Goal: Use online tool/utility: Utilize a website feature to perform a specific function

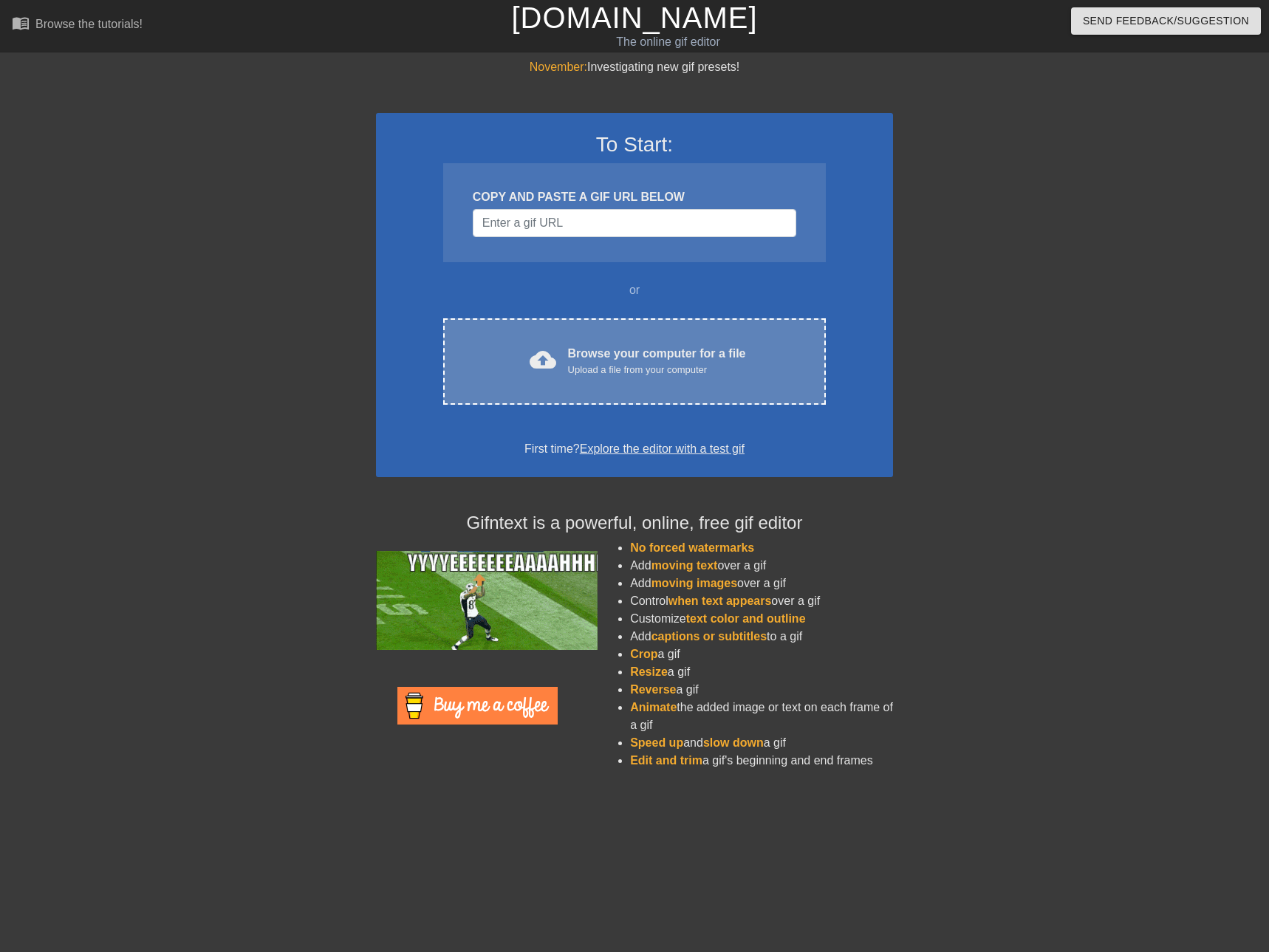
click at [576, 366] on div "Upload a file from your computer" at bounding box center [657, 370] width 178 height 15
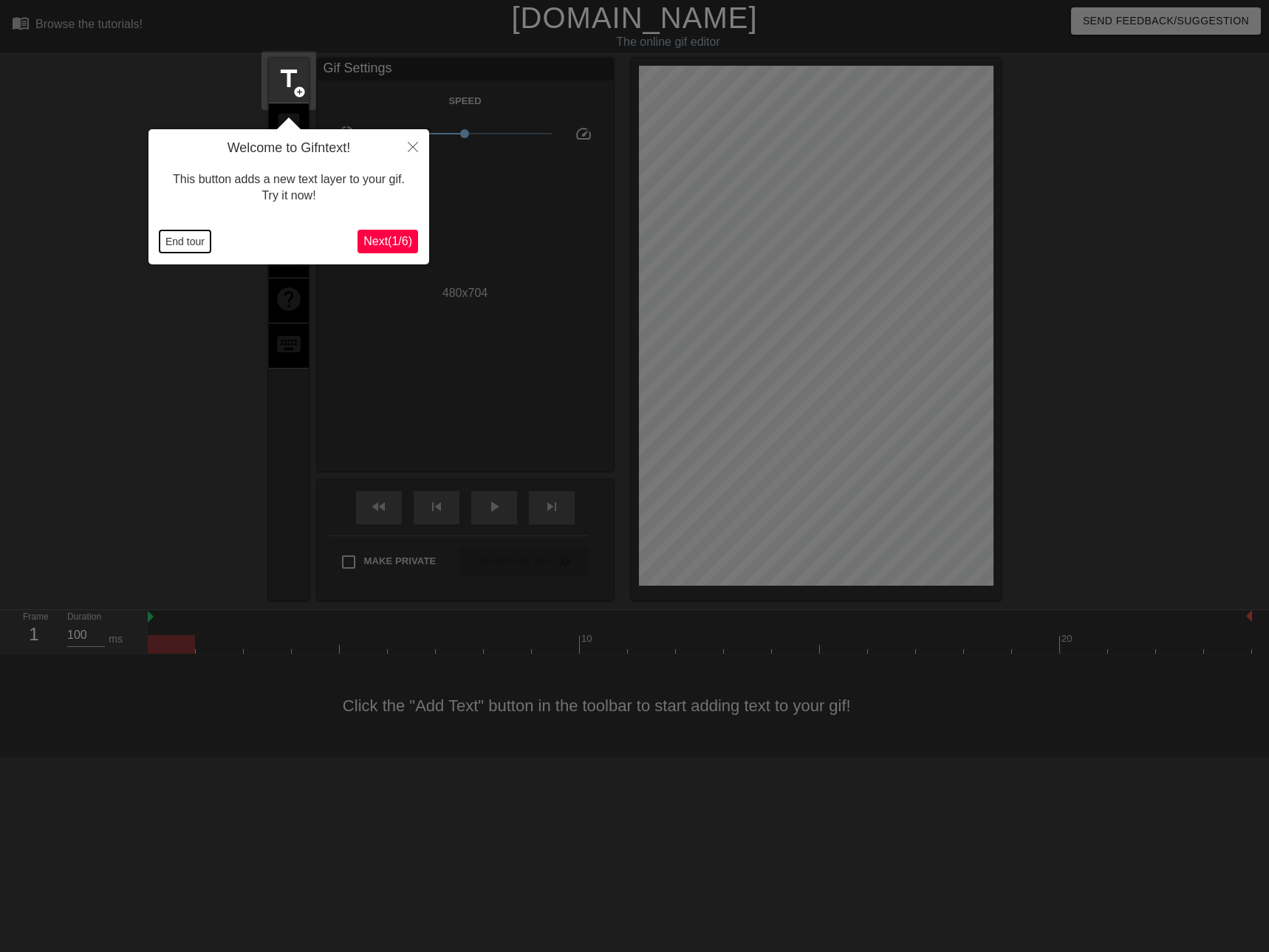
click at [180, 240] on button "End tour" at bounding box center [185, 241] width 51 height 22
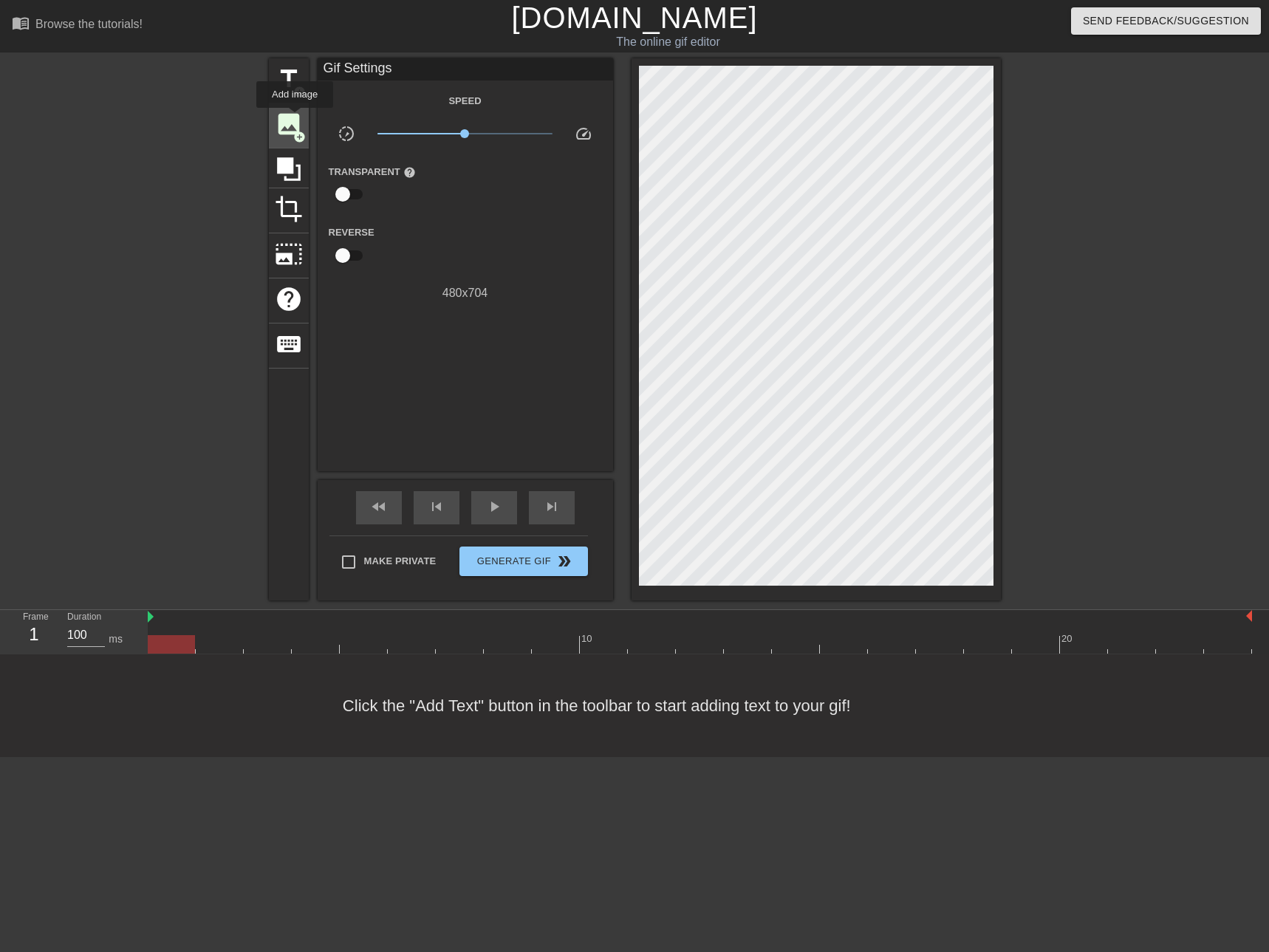
click at [295, 118] on span "image" at bounding box center [289, 124] width 28 height 28
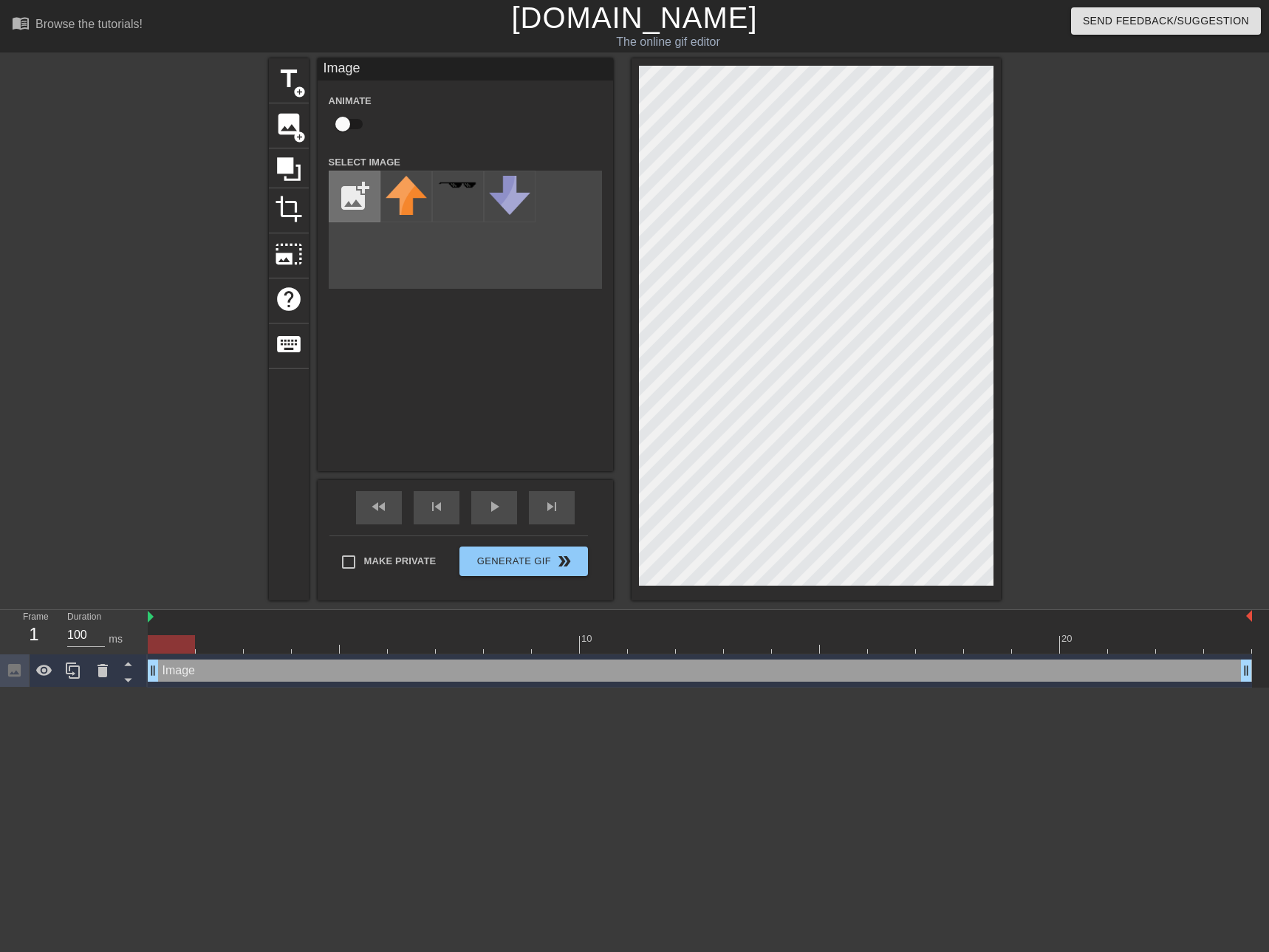
click at [353, 187] on input "file" at bounding box center [354, 195] width 50 height 50
type input "C:\fakepath\Iron Maiden title Powerslave 2.png"
click at [411, 199] on div at bounding box center [406, 196] width 52 height 52
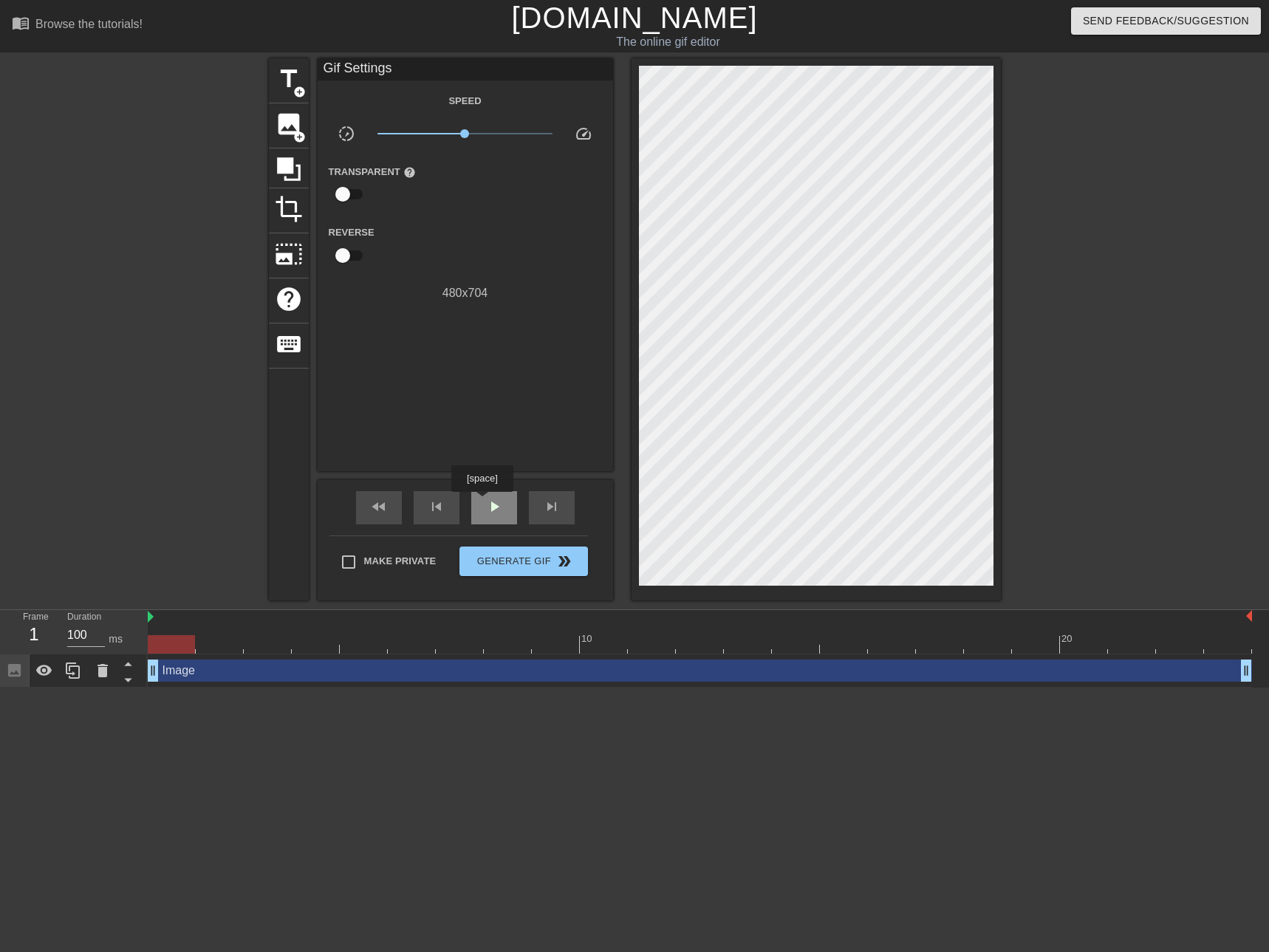
click at [481, 502] on div "play_arrow" at bounding box center [494, 508] width 46 height 33
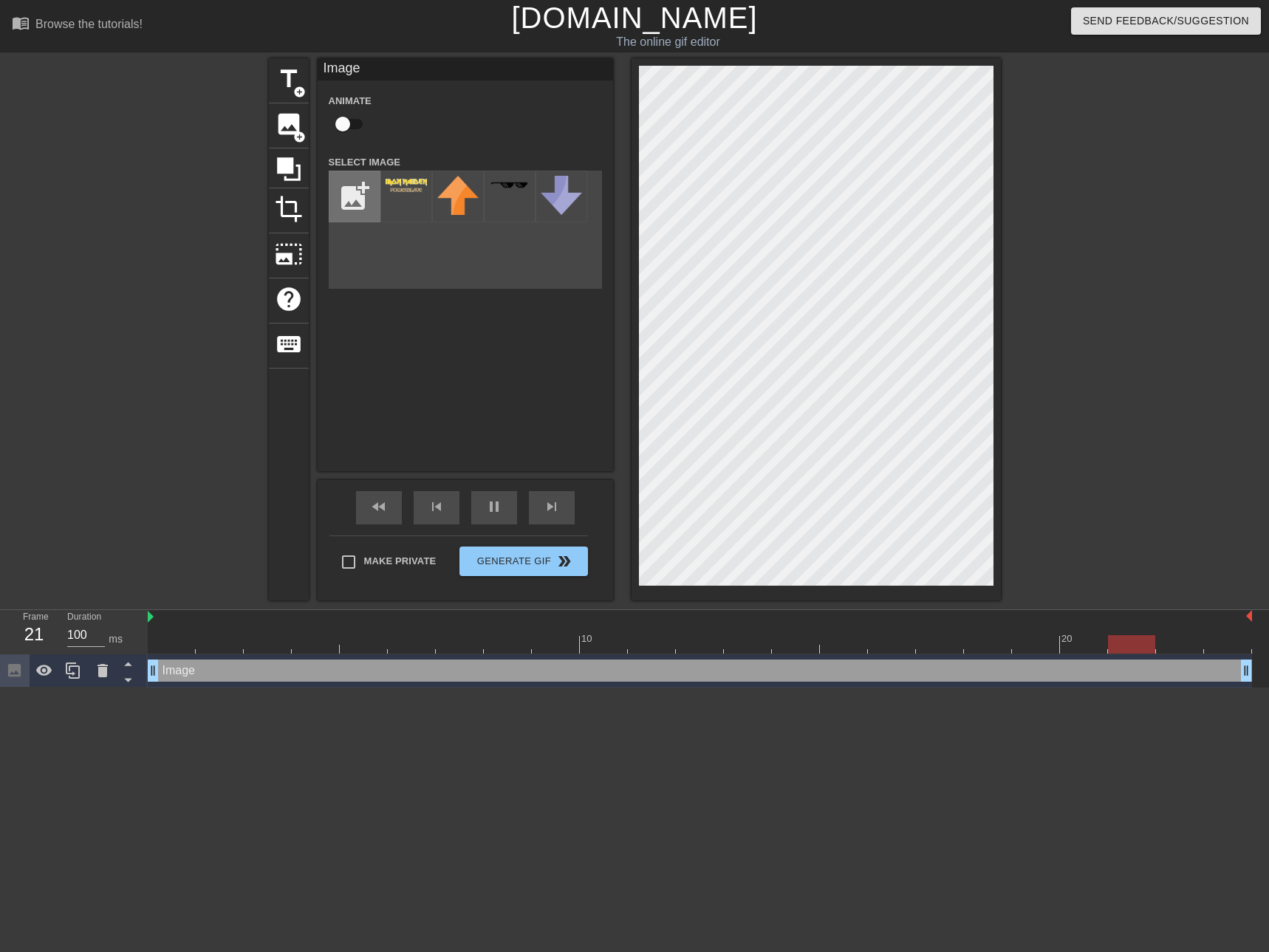
click at [353, 199] on input "file" at bounding box center [354, 195] width 50 height 50
click at [352, 193] on input "file" at bounding box center [354, 195] width 50 height 50
type input "C:\fakepath\Iron Maiden title Powerslave.png"
click at [407, 183] on img at bounding box center [406, 185] width 41 height 5
click at [447, 180] on div at bounding box center [458, 196] width 52 height 52
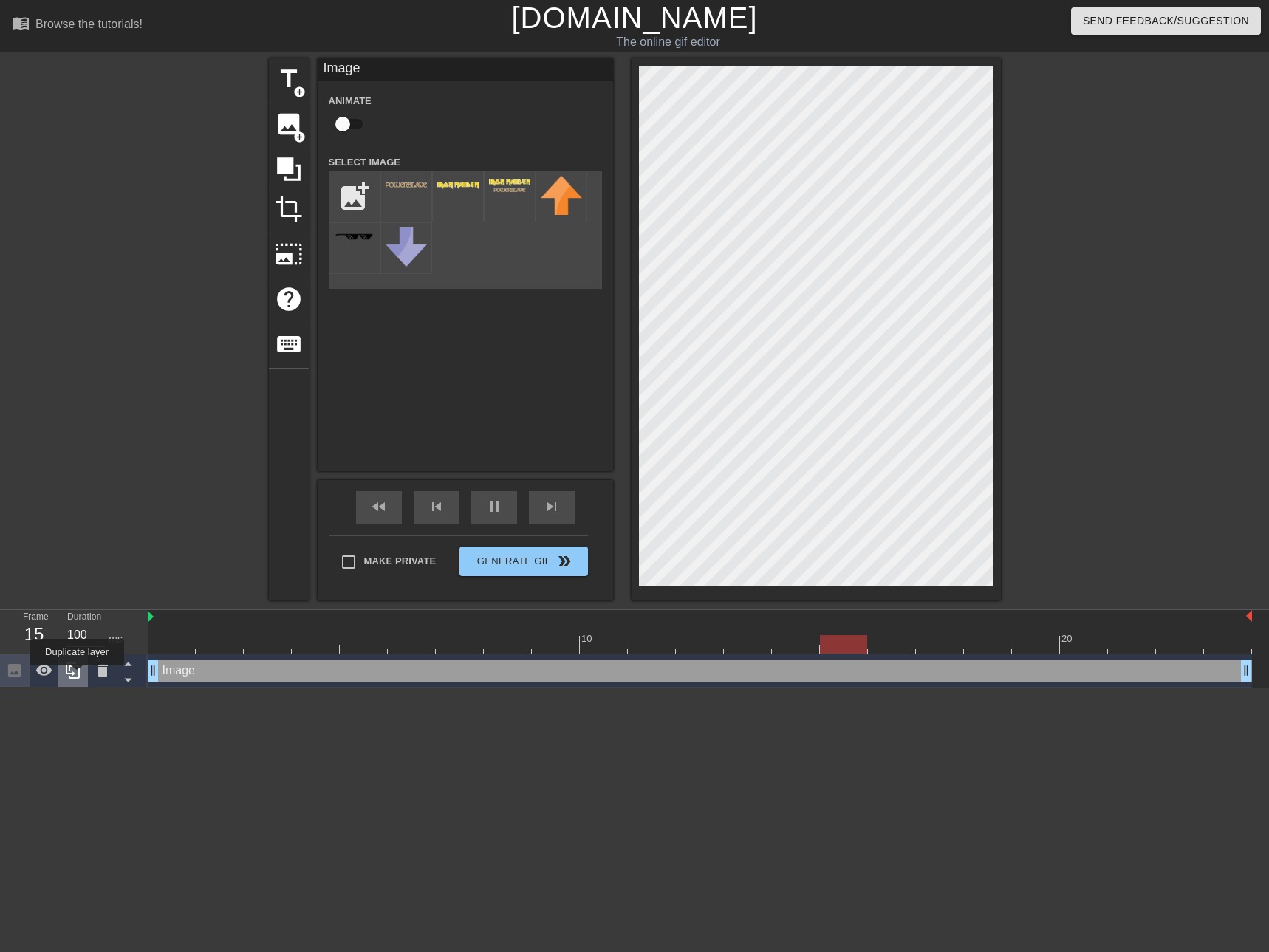
click at [77, 676] on icon at bounding box center [73, 671] width 18 height 18
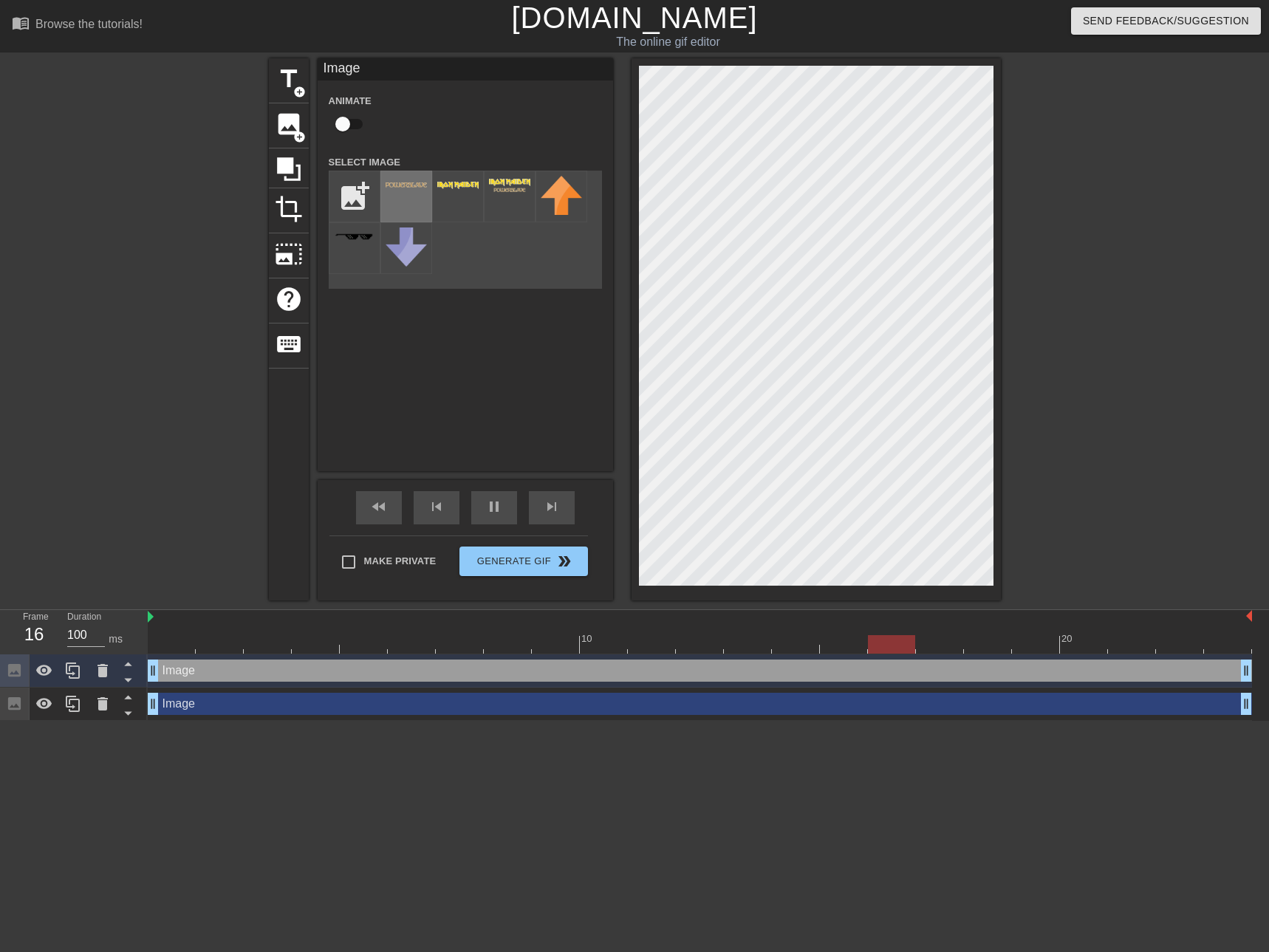
click at [410, 195] on div at bounding box center [406, 196] width 52 height 52
click at [1044, 213] on div at bounding box center [1129, 280] width 222 height 443
click at [1090, 233] on div at bounding box center [1129, 280] width 222 height 443
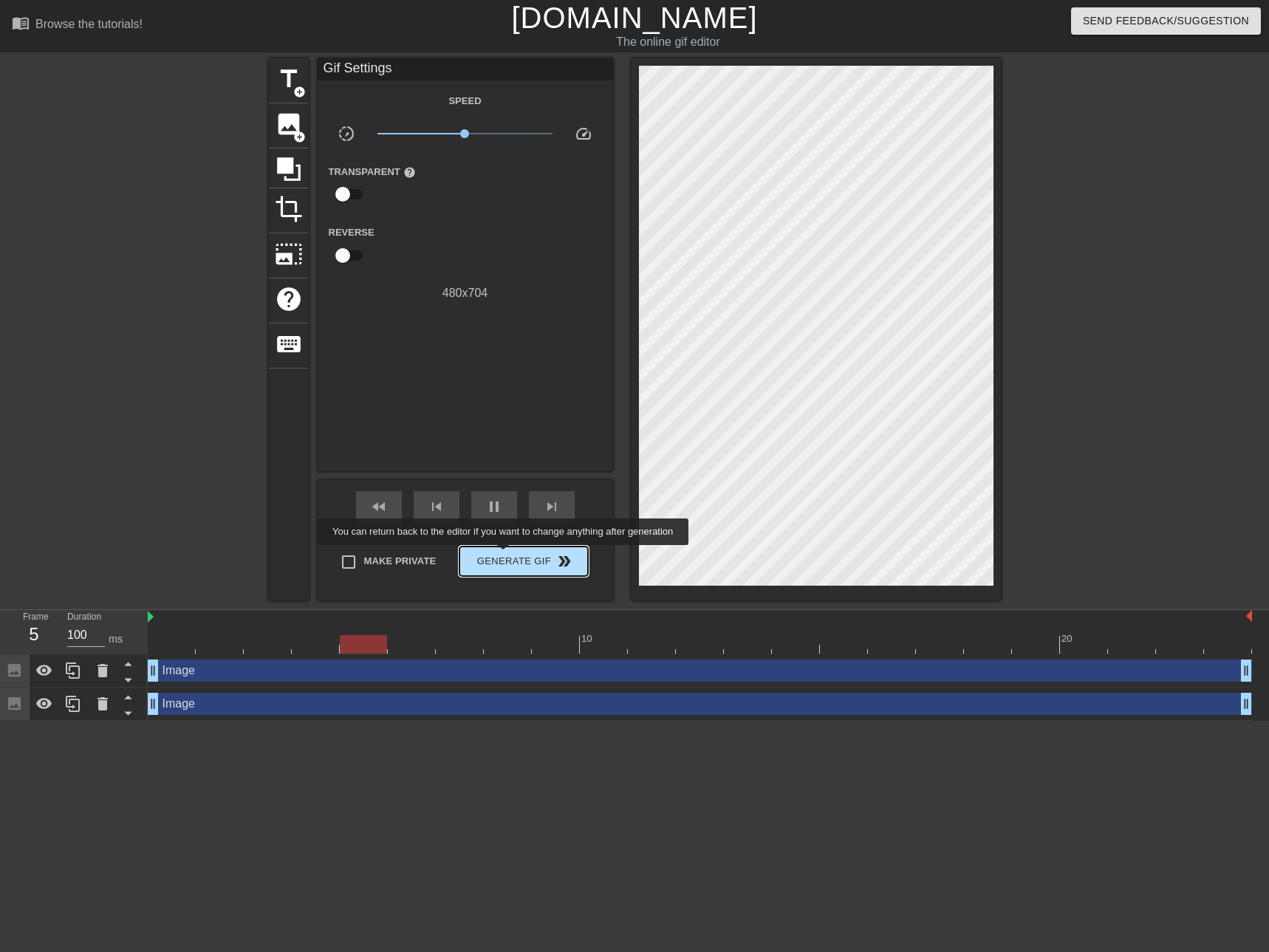
click at [504, 555] on span "Generate Gif double_arrow" at bounding box center [524, 561] width 116 height 18
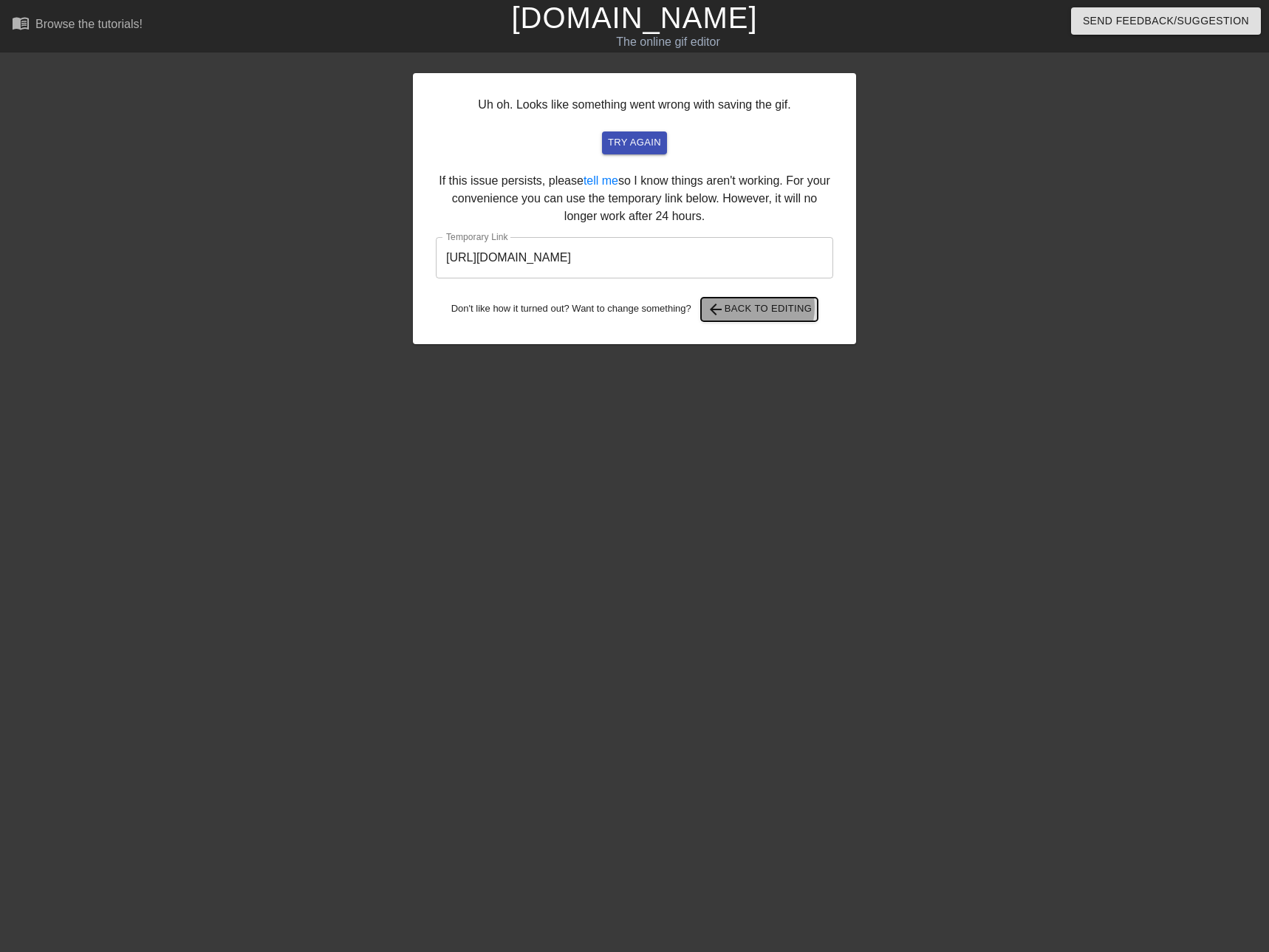
click at [752, 307] on span "arrow_back Back to Editing" at bounding box center [759, 309] width 105 height 18
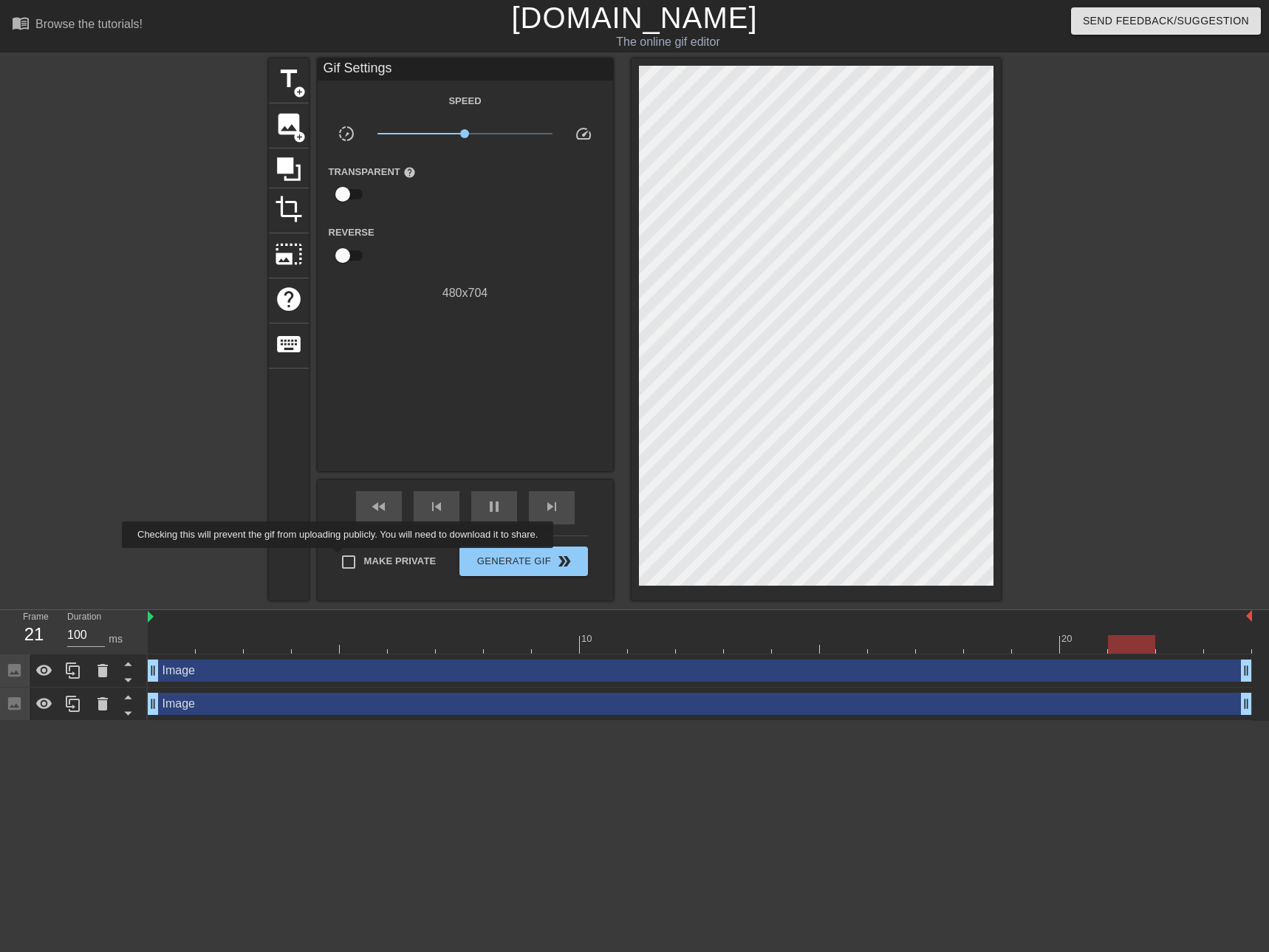
click at [340, 558] on input "Make Private" at bounding box center [348, 561] width 31 height 31
checkbox input "true"
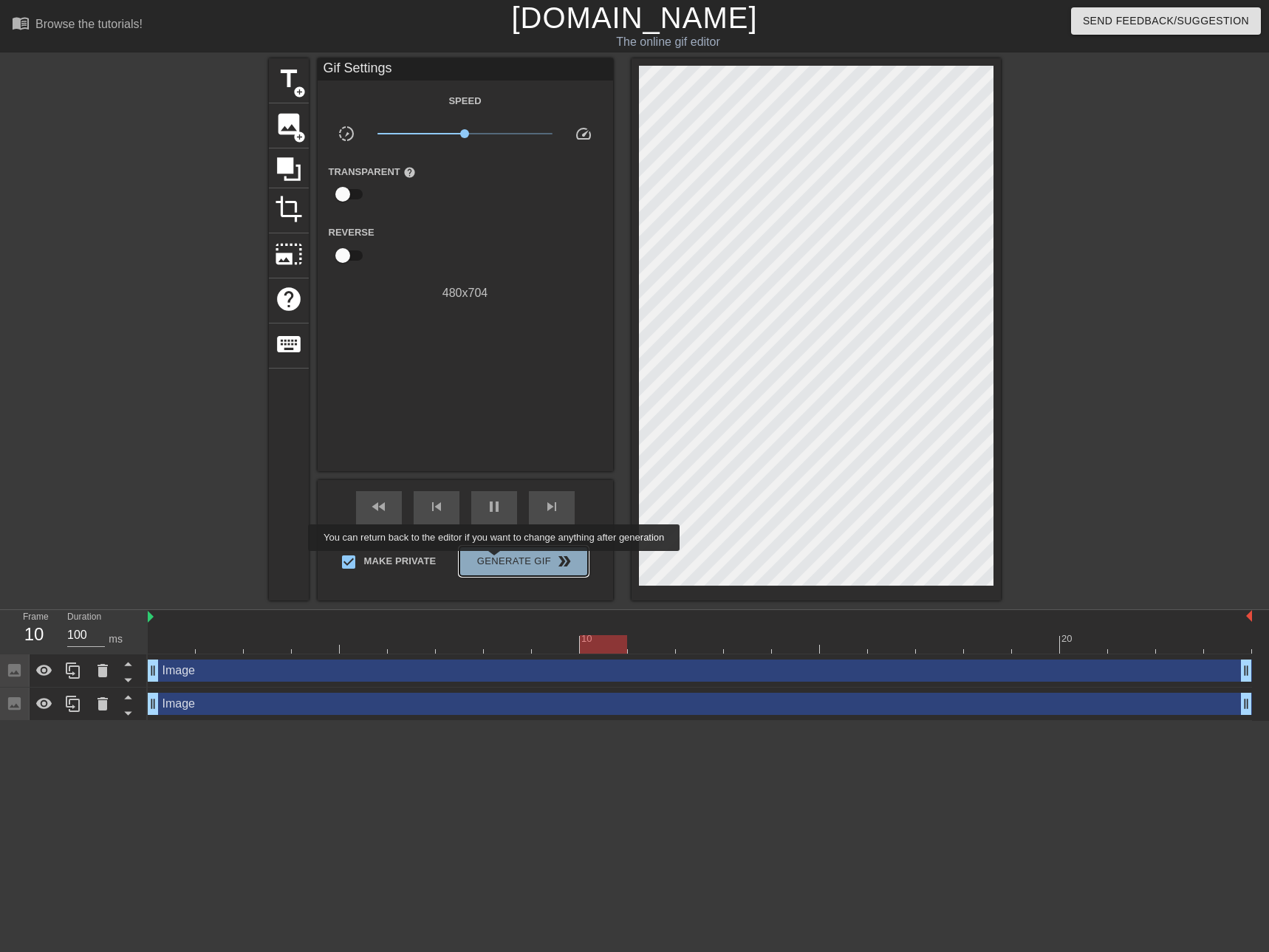
click at [495, 561] on span "Generate Gif double_arrow" at bounding box center [524, 561] width 116 height 18
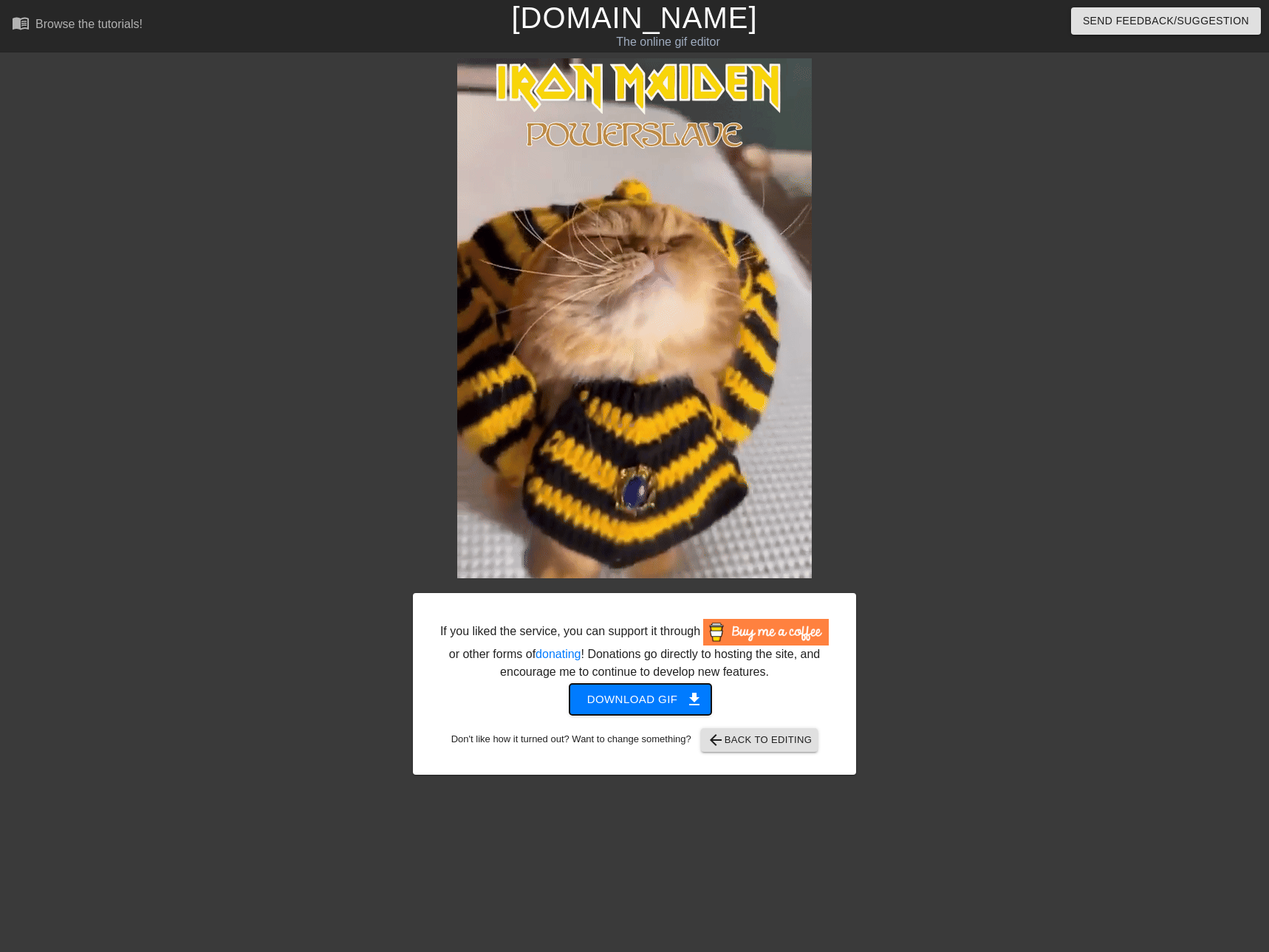
click at [656, 700] on span "Download gif get_app" at bounding box center [641, 700] width 107 height 19
